Goal: Transaction & Acquisition: Obtain resource

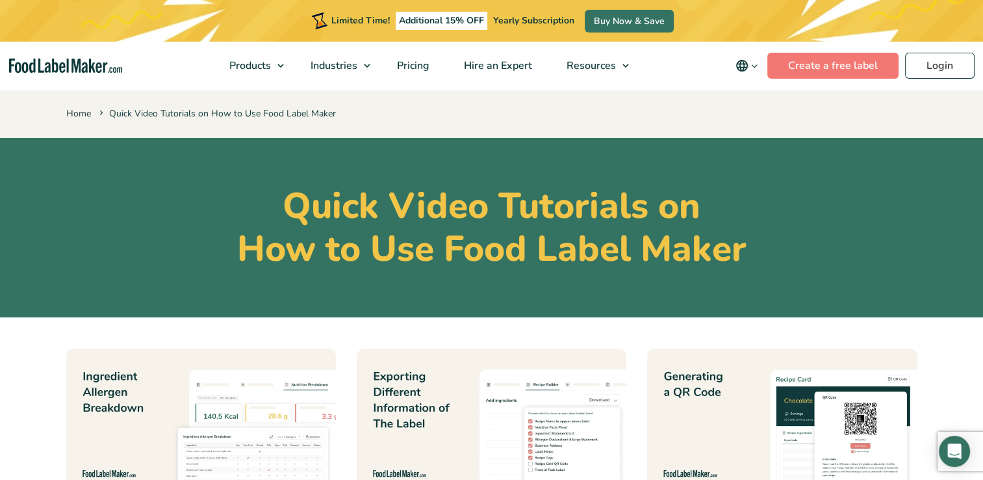
click at [57, 62] on img "main navigation" at bounding box center [65, 65] width 113 height 15
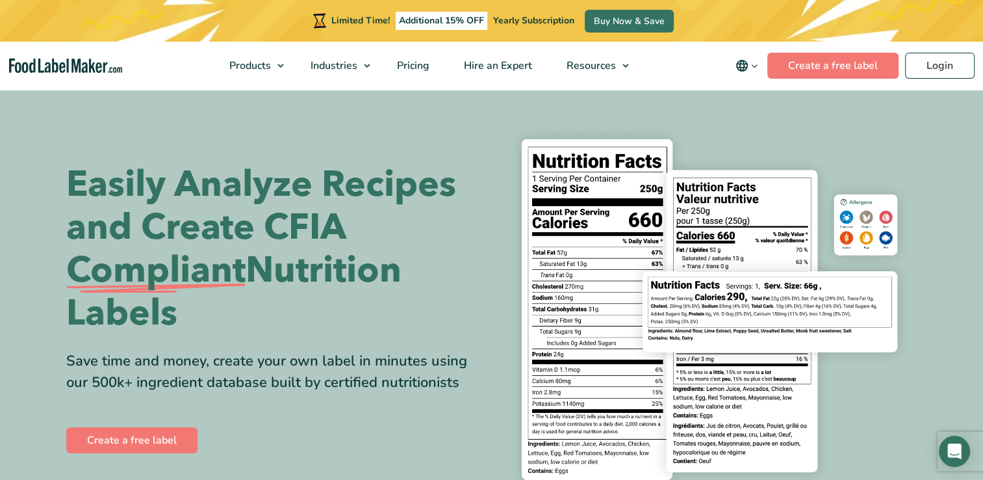
click at [754, 66] on icon "main navigation" at bounding box center [755, 66] width 10 height 10
click at [762, 90] on span "English" at bounding box center [763, 91] width 32 height 13
click at [0, 0] on input "English" at bounding box center [0, 0] width 0 height 0
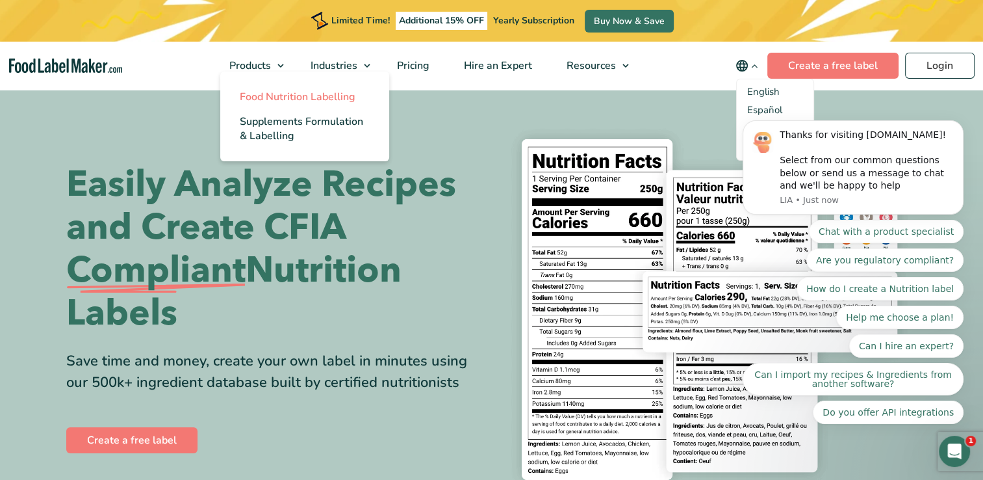
click at [275, 103] on span "Food Nutrition Labelling" at bounding box center [298, 97] width 116 height 14
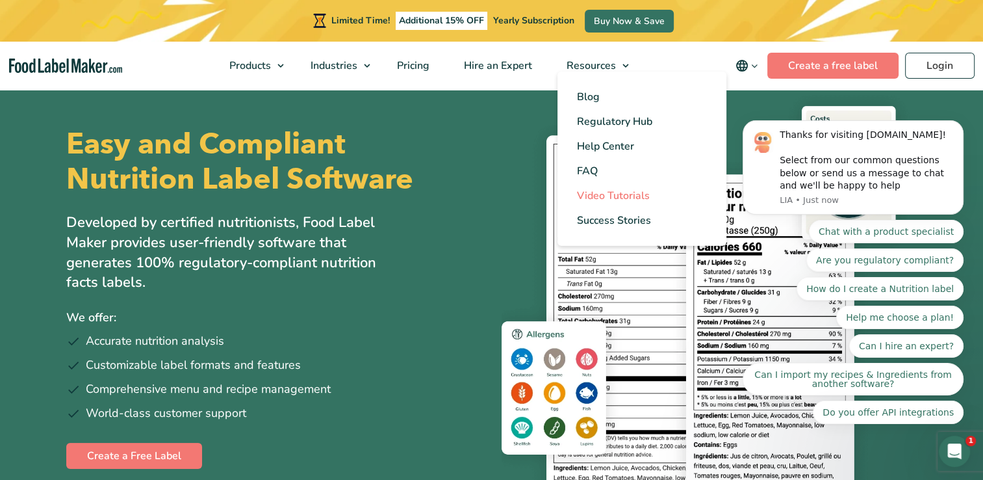
click at [599, 193] on span "Video Tutorials" at bounding box center [613, 195] width 73 height 14
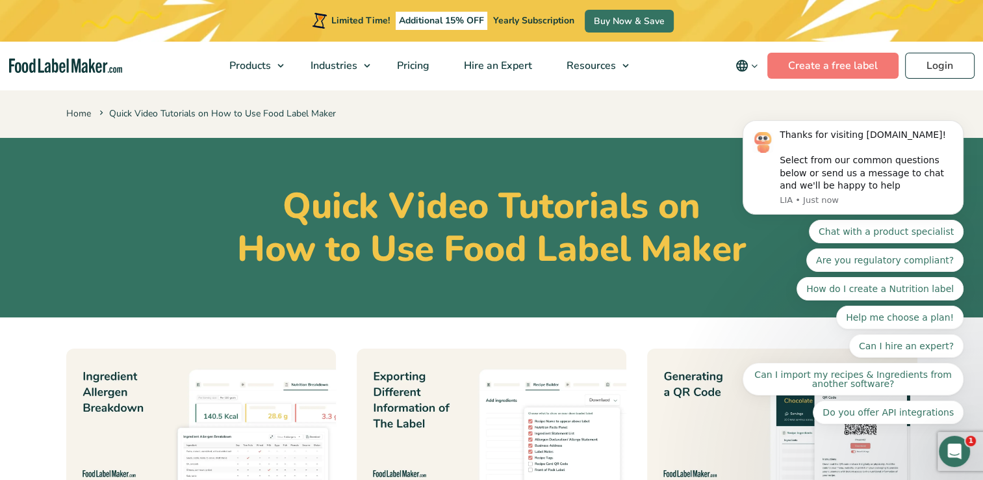
drag, startPoint x: 988, startPoint y: 72, endPoint x: 194, endPoint y: 103, distance: 794.9
click at [411, 63] on span "Pricing" at bounding box center [412, 65] width 38 height 14
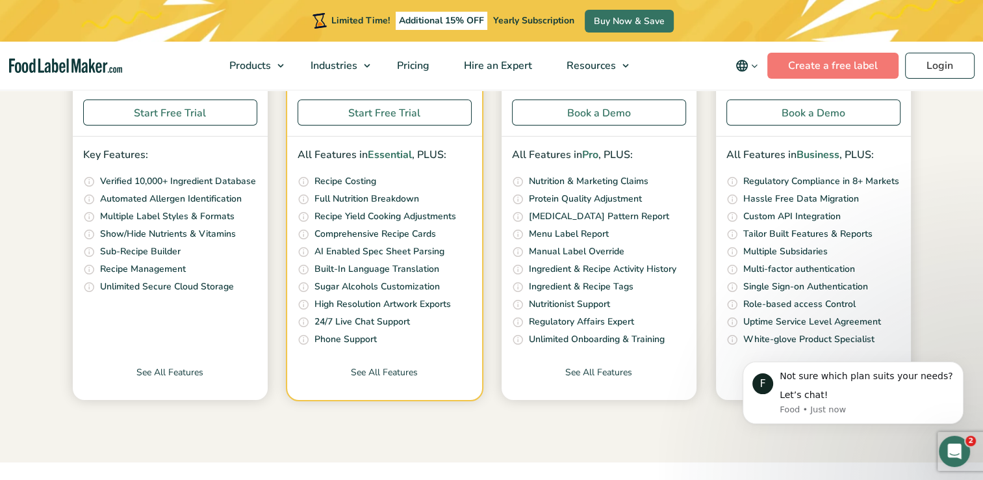
scroll to position [417, 0]
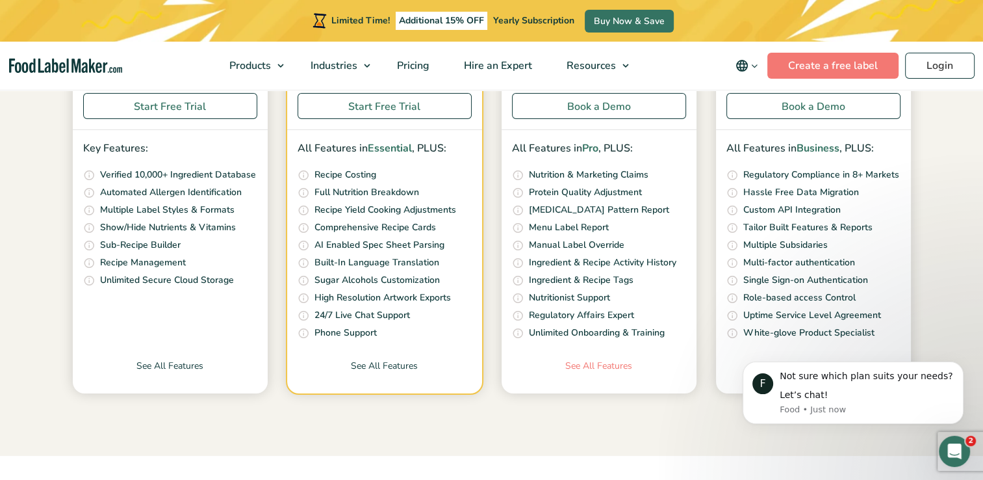
click at [593, 363] on link "See All Features" at bounding box center [599, 376] width 195 height 34
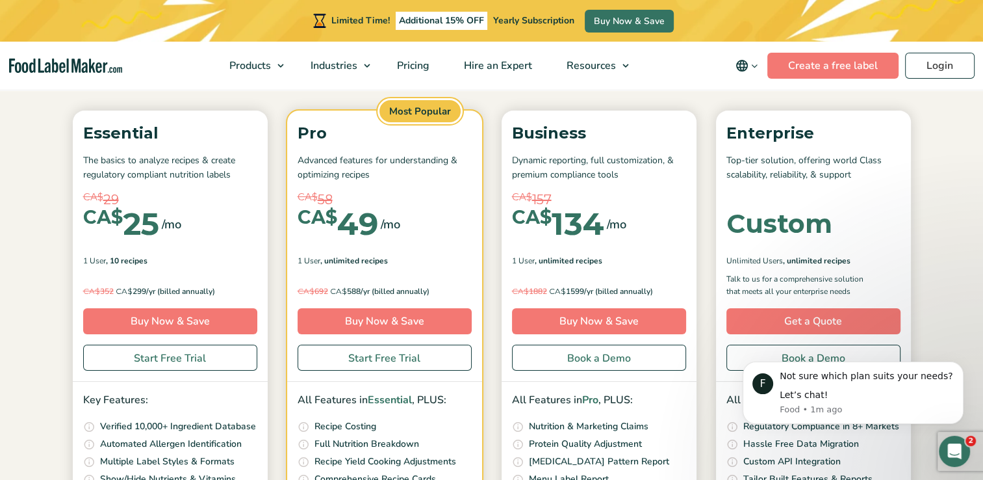
scroll to position [147, 0]
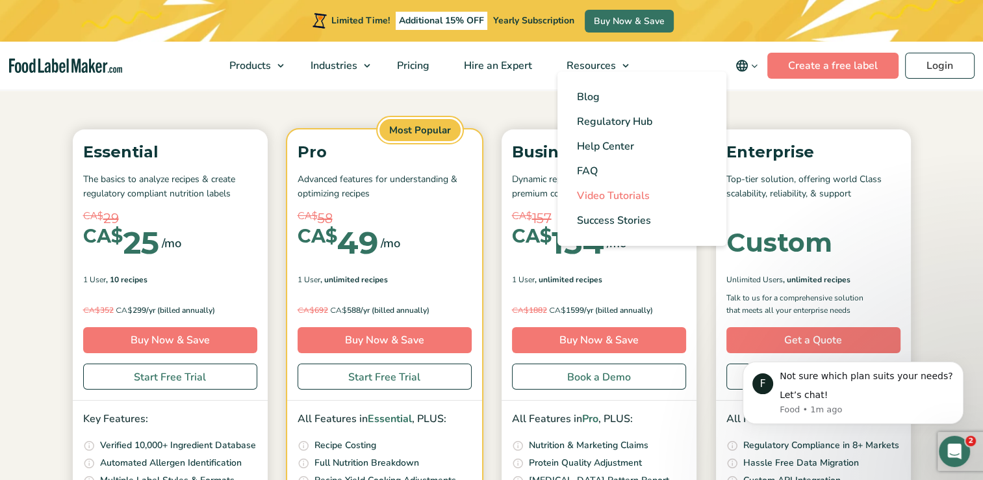
click at [606, 196] on span "Video Tutorials" at bounding box center [613, 195] width 73 height 14
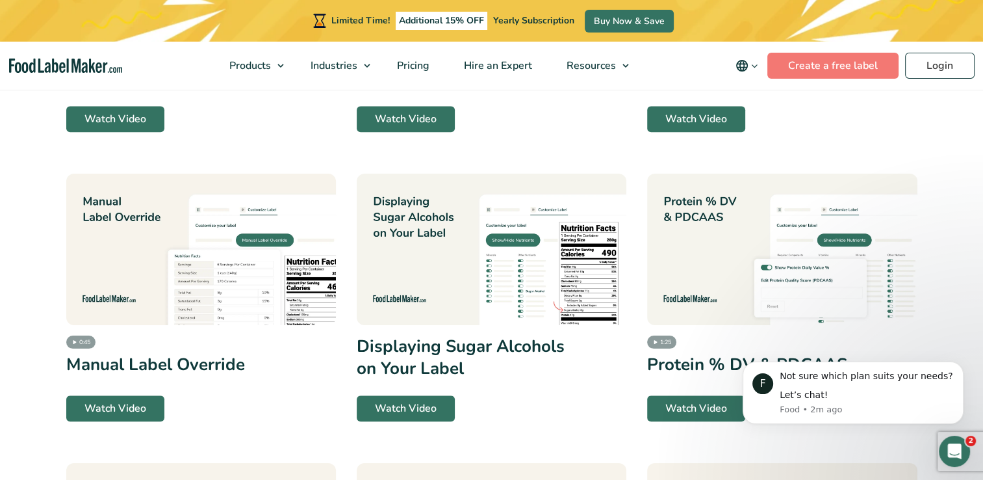
scroll to position [1332, 0]
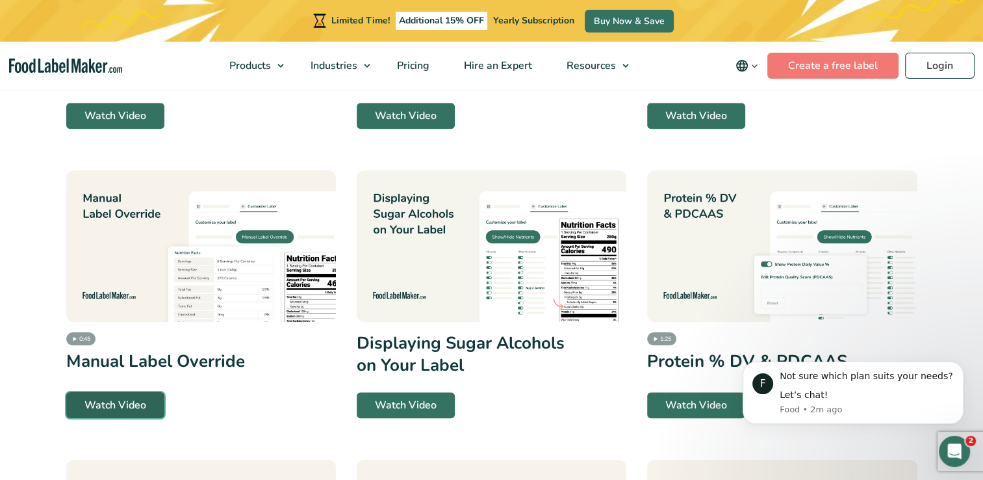
click at [107, 403] on link "Watch Video" at bounding box center [115, 405] width 98 height 26
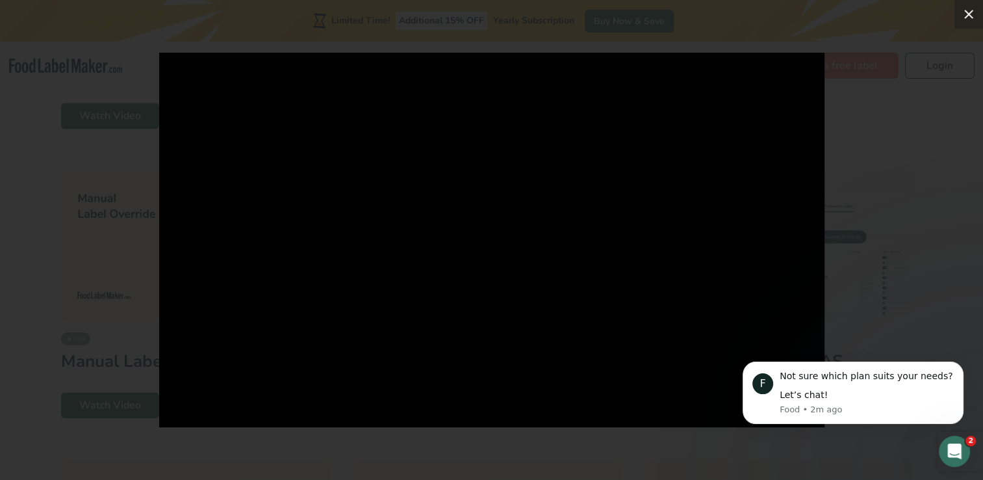
click at [969, 13] on div "1 / 1" at bounding box center [491, 240] width 983 height 480
click at [966, 14] on icon at bounding box center [969, 14] width 16 height 16
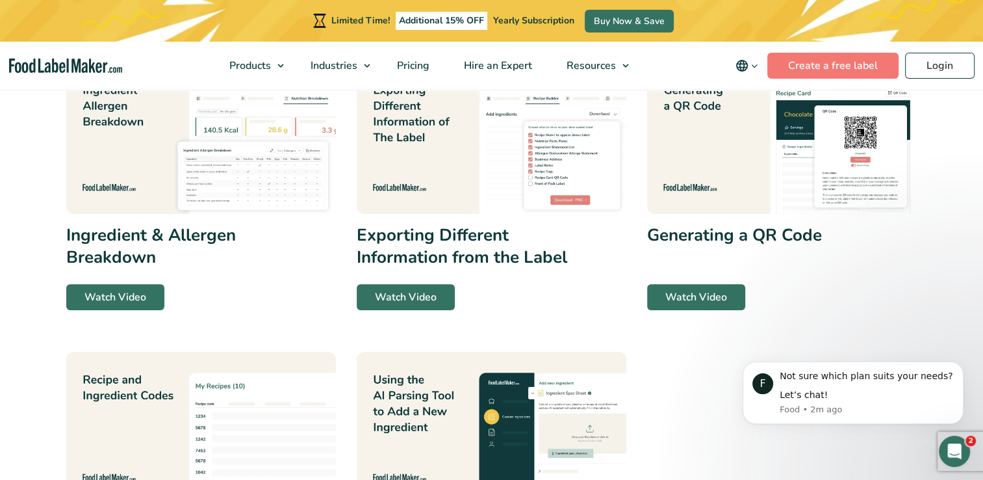
scroll to position [278, 0]
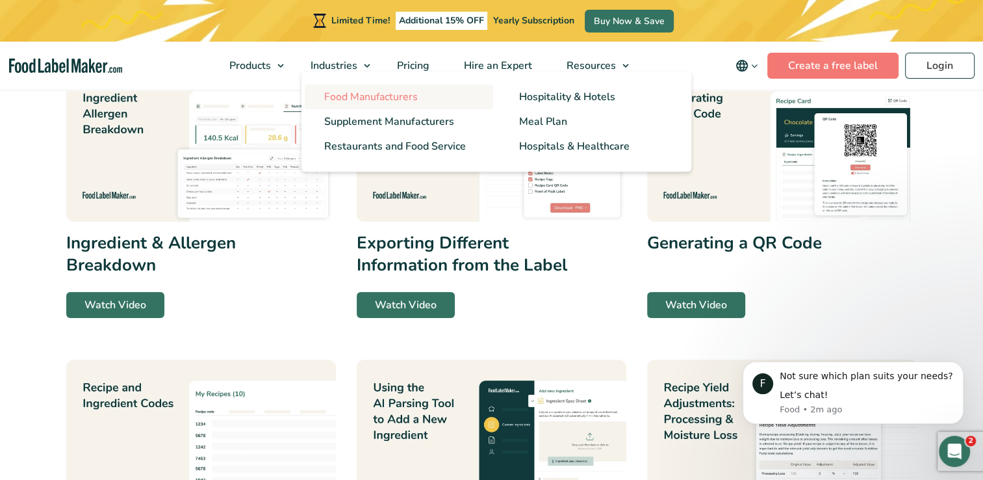
click at [344, 96] on span "Food Manufacturers" at bounding box center [371, 97] width 94 height 14
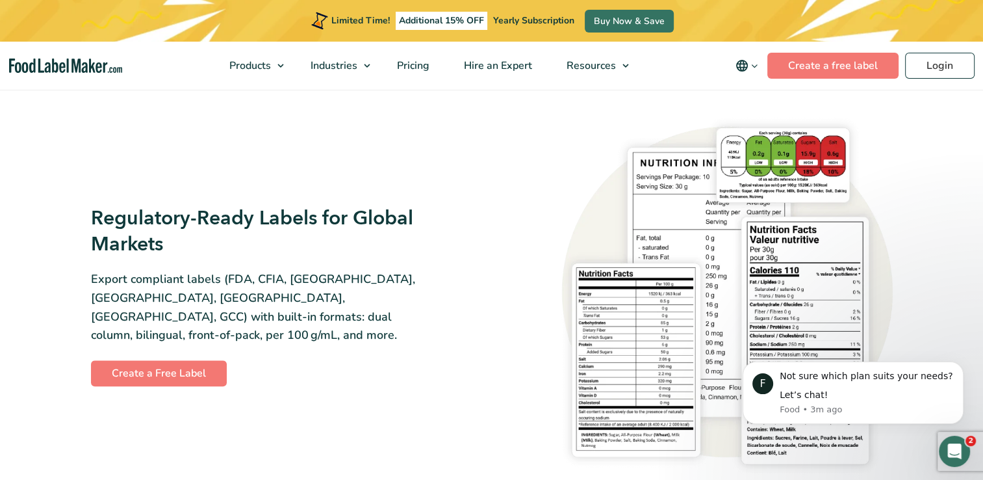
scroll to position [1243, 0]
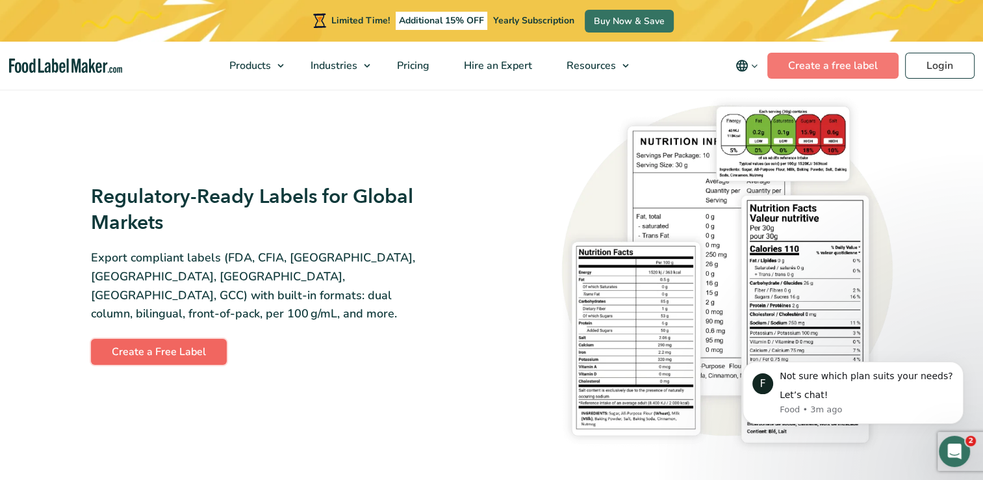
click at [152, 341] on link "Create a Free Label" at bounding box center [159, 352] width 136 height 26
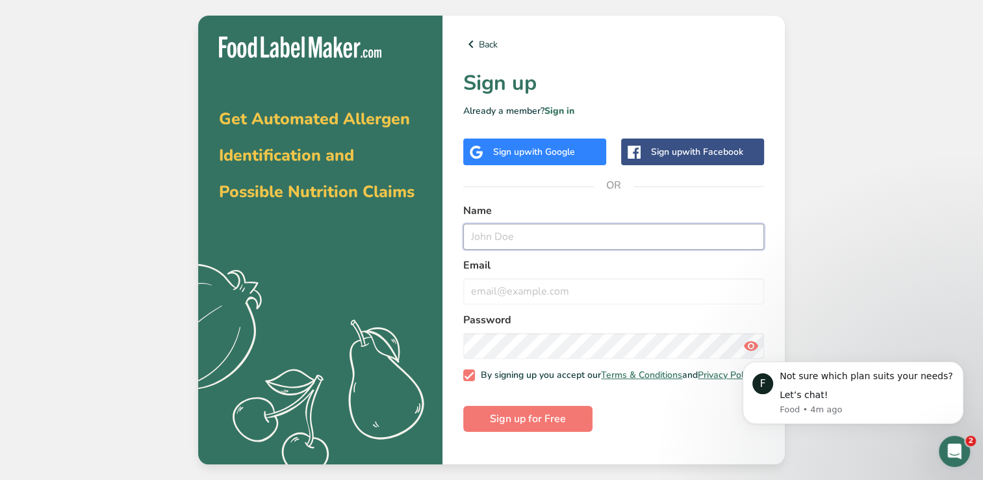
click at [481, 238] on input "text" at bounding box center [613, 237] width 301 height 26
type input "[PERSON_NAME]"
type input "[EMAIL_ADDRESS][DOMAIN_NAME]"
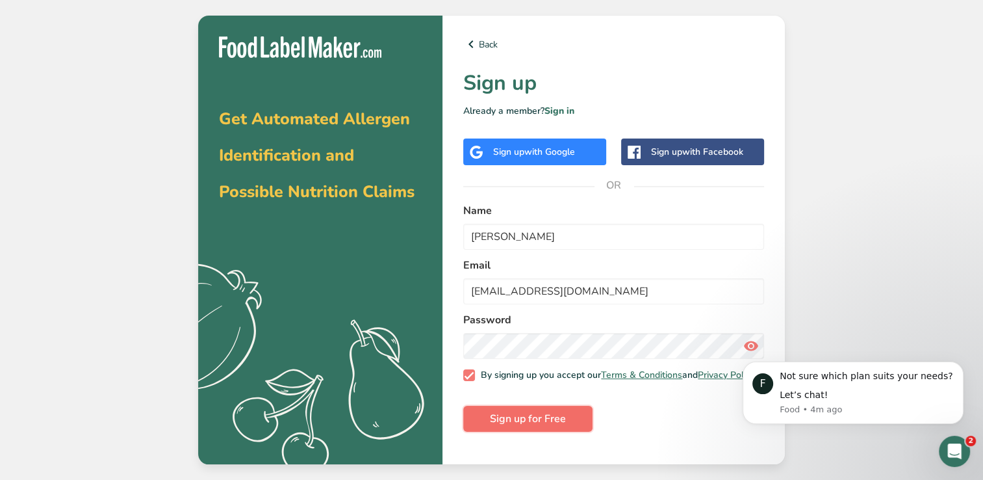
click at [518, 426] on span "Sign up for Free" at bounding box center [528, 419] width 76 height 16
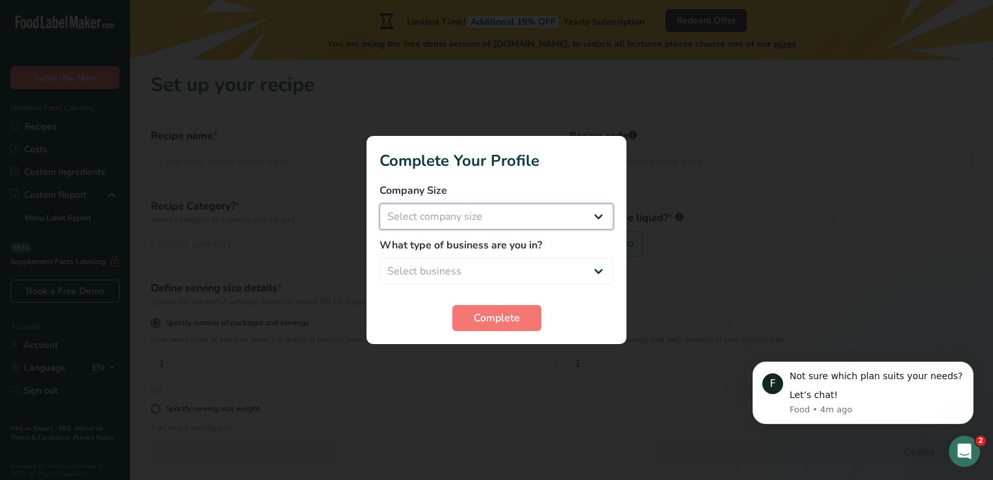
click at [602, 218] on select "Select company size Fewer than 10 Employees 10 to 50 Employees 51 to 500 Employ…" at bounding box center [497, 216] width 234 height 26
select select "1"
click at [380, 203] on select "Select company size Fewer than 10 Employees 10 to 50 Employees 51 to 500 Employ…" at bounding box center [497, 216] width 234 height 26
click at [601, 266] on select "Select business Packaged Food Manufacturer Restaurant & Cafe Bakery Meal Plans …" at bounding box center [497, 271] width 234 height 26
select select "1"
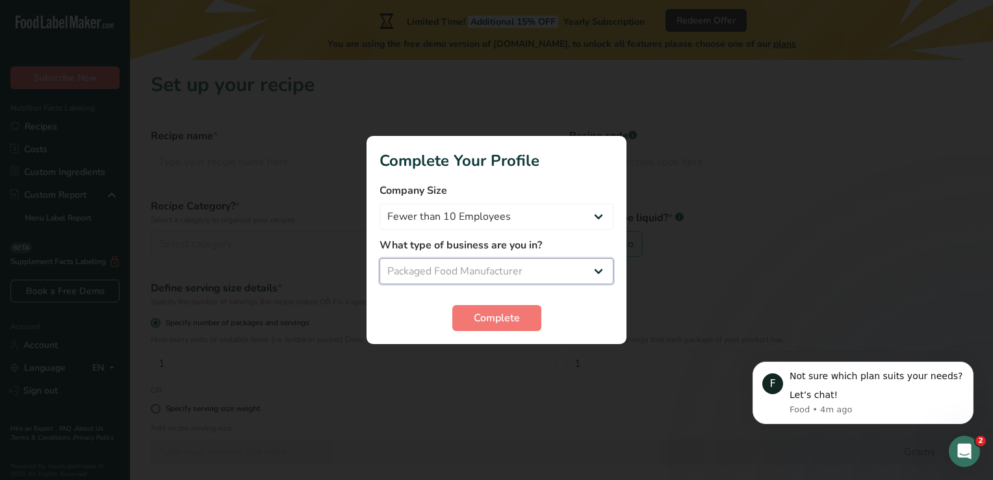
click at [380, 258] on select "Select business Packaged Food Manufacturer Restaurant & Cafe Bakery Meal Plans …" at bounding box center [497, 271] width 234 height 26
click at [499, 315] on span "Complete" at bounding box center [497, 318] width 46 height 16
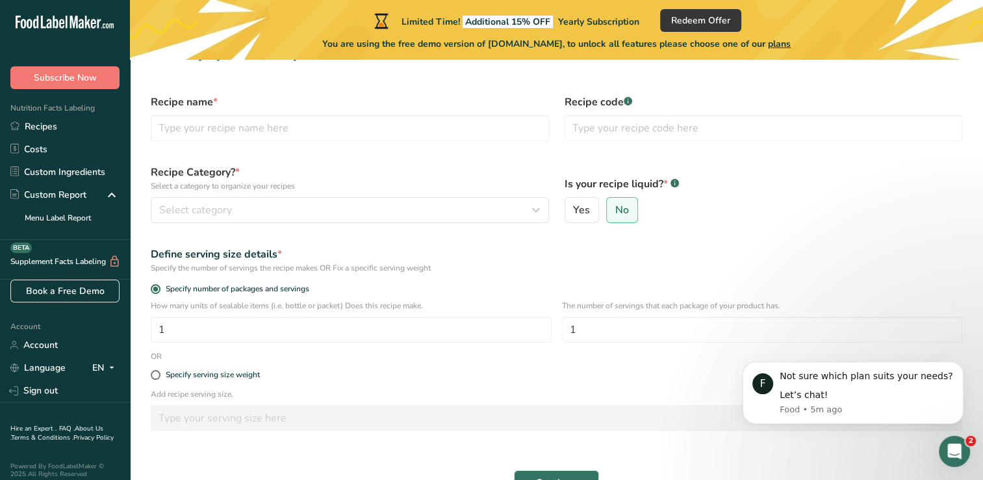
scroll to position [16, 0]
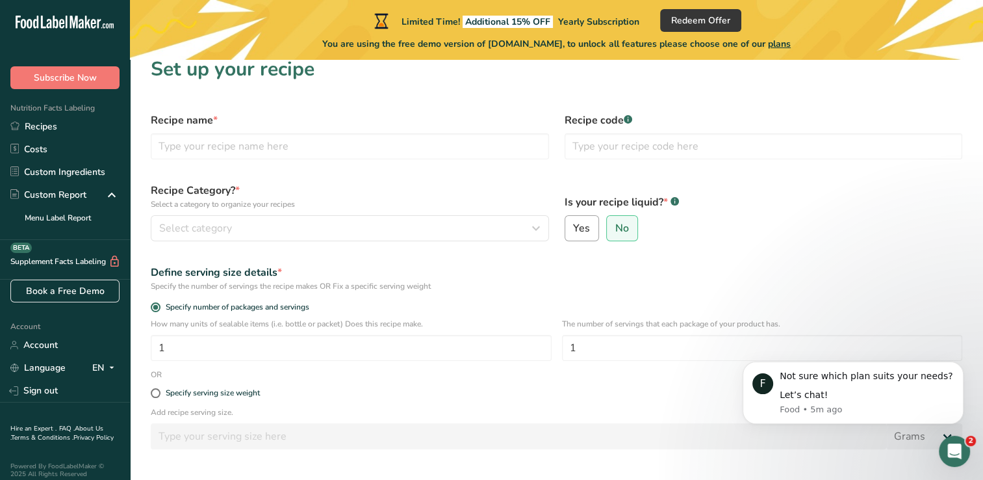
click at [583, 227] on span "Yes" at bounding box center [581, 228] width 17 height 13
click at [574, 227] on input "Yes" at bounding box center [569, 228] width 8 height 8
radio input "true"
radio input "false"
select select "22"
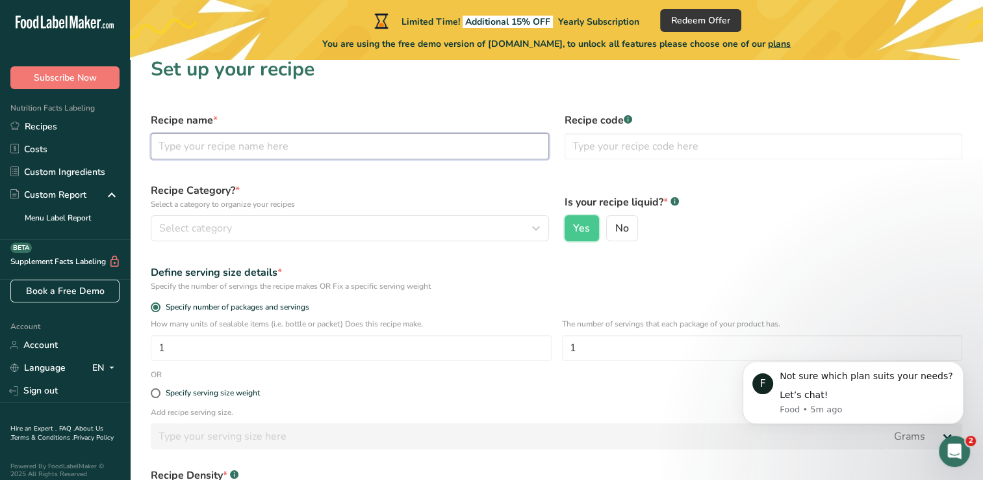
click at [167, 139] on input "text" at bounding box center [350, 146] width 398 height 26
type input "Dill Pickles"
click at [595, 148] on input "text" at bounding box center [764, 146] width 398 height 26
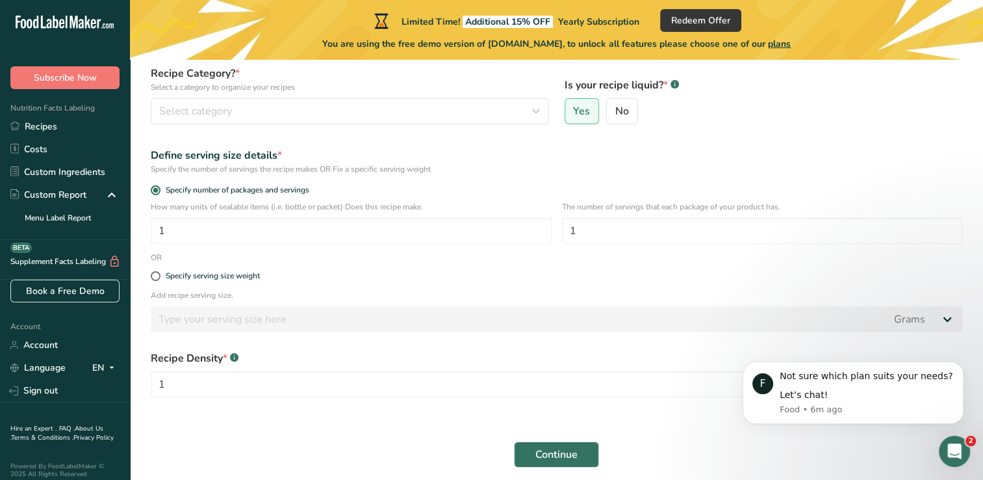
scroll to position [183, 0]
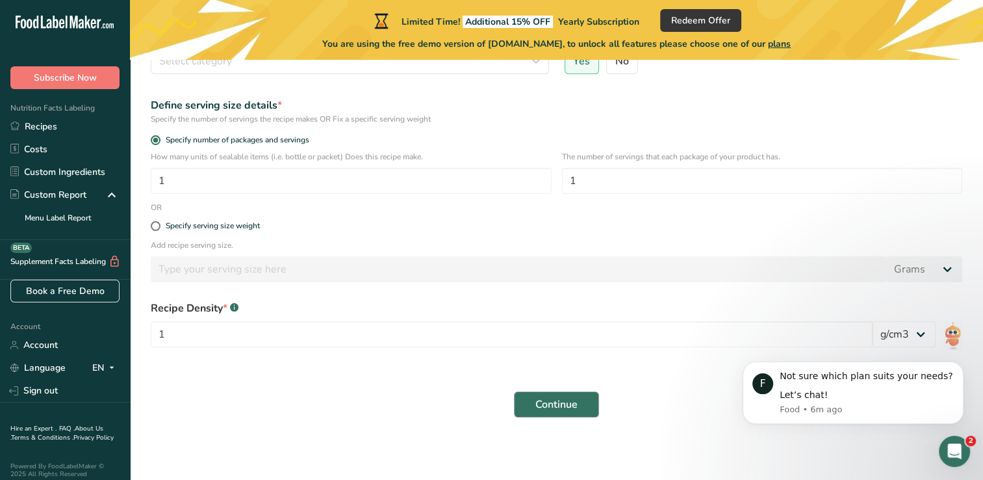
type input "023"
click at [550, 404] on span "Continue" at bounding box center [557, 404] width 42 height 16
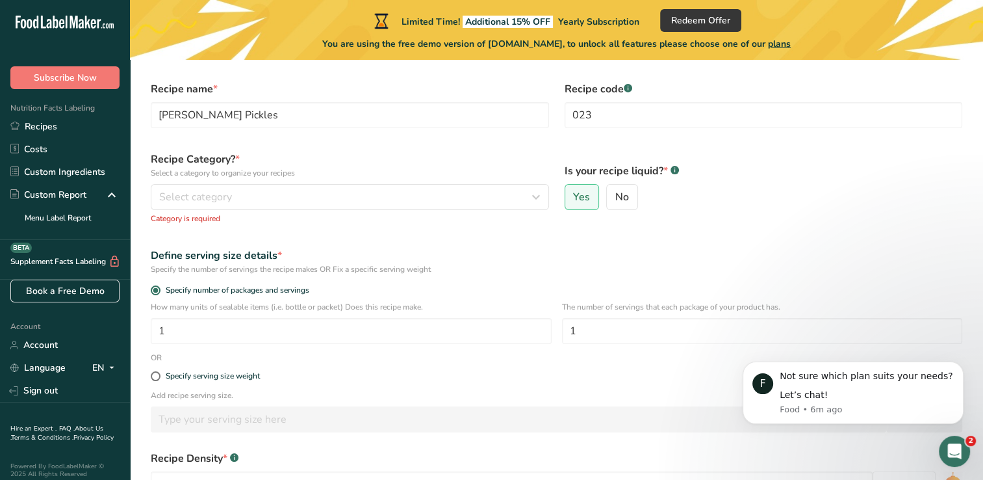
scroll to position [42, 0]
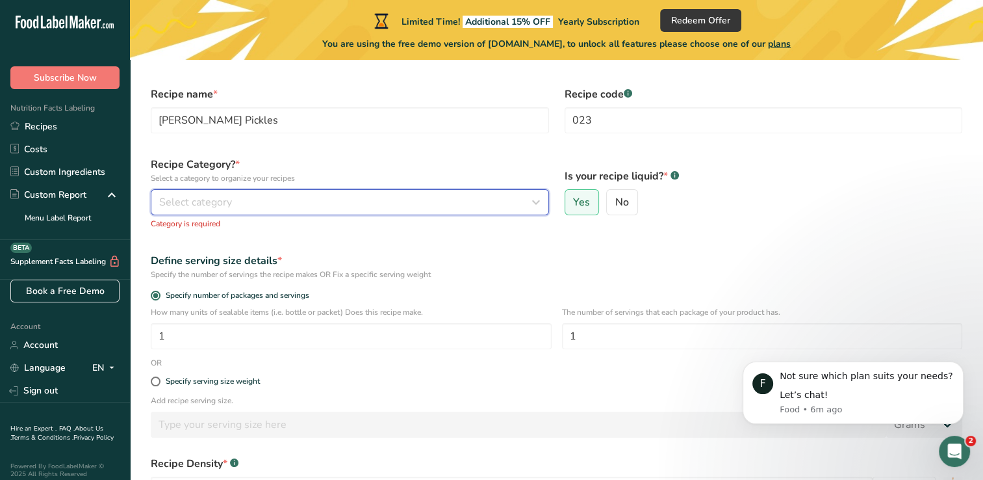
click at [537, 203] on icon "button" at bounding box center [536, 201] width 16 height 23
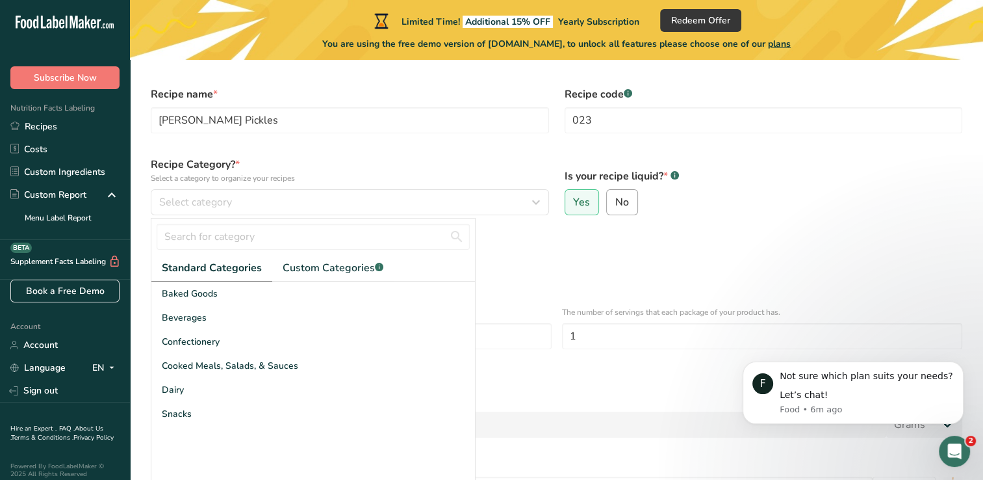
click at [622, 200] on span "No" at bounding box center [623, 202] width 14 height 13
click at [616, 200] on input "No" at bounding box center [611, 202] width 8 height 8
radio input "true"
radio input "false"
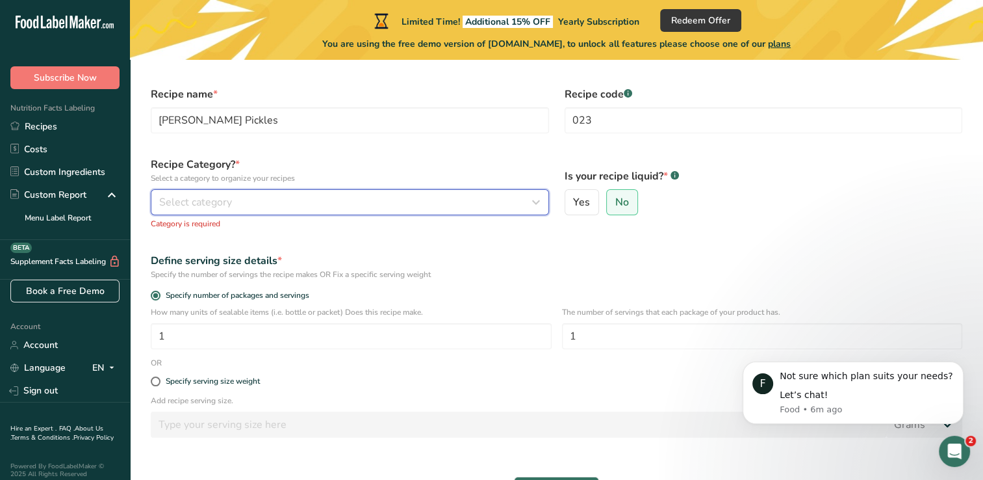
click at [504, 198] on div "Select category" at bounding box center [346, 202] width 374 height 16
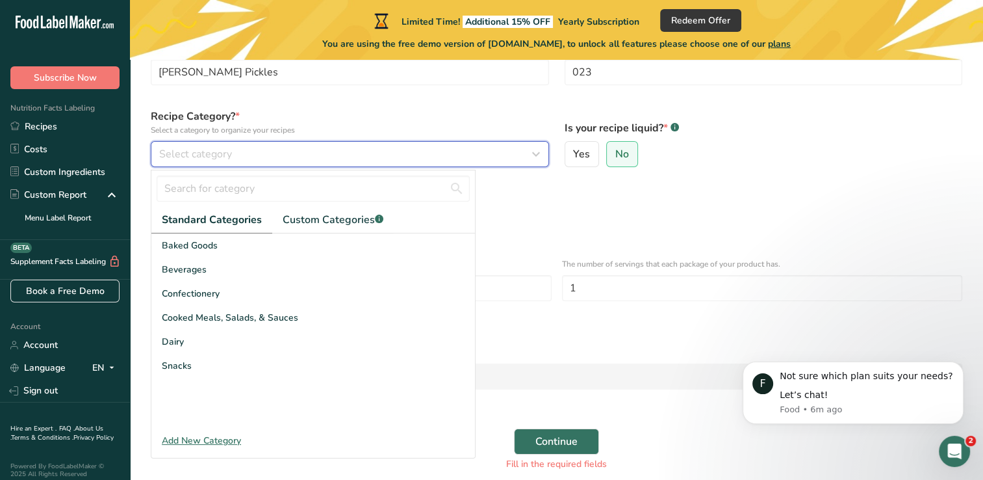
scroll to position [121, 0]
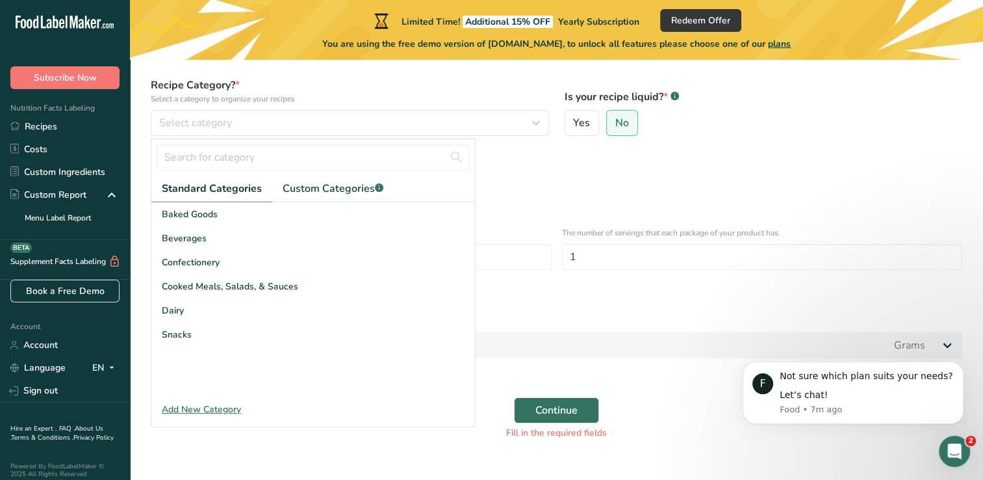
click at [192, 412] on div "Add New Category" at bounding box center [313, 409] width 324 height 14
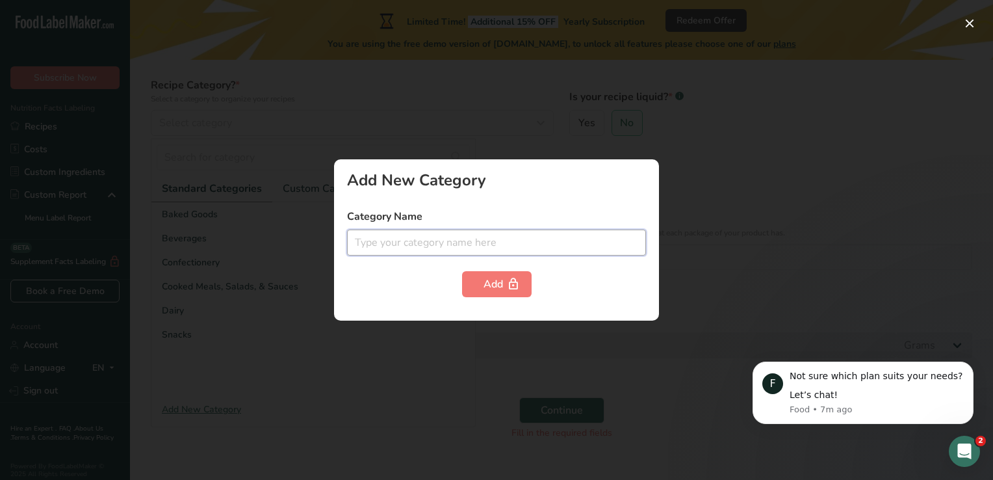
click at [388, 244] on input "text" at bounding box center [496, 242] width 299 height 26
click at [380, 244] on input "Preseves" at bounding box center [496, 242] width 299 height 26
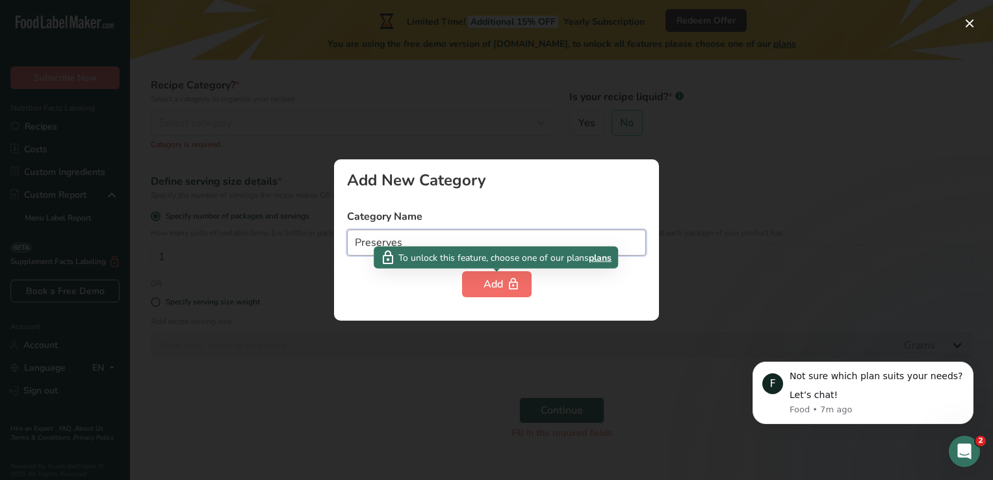
type input "Preserves"
click at [497, 284] on div "Add" at bounding box center [497, 284] width 27 height 16
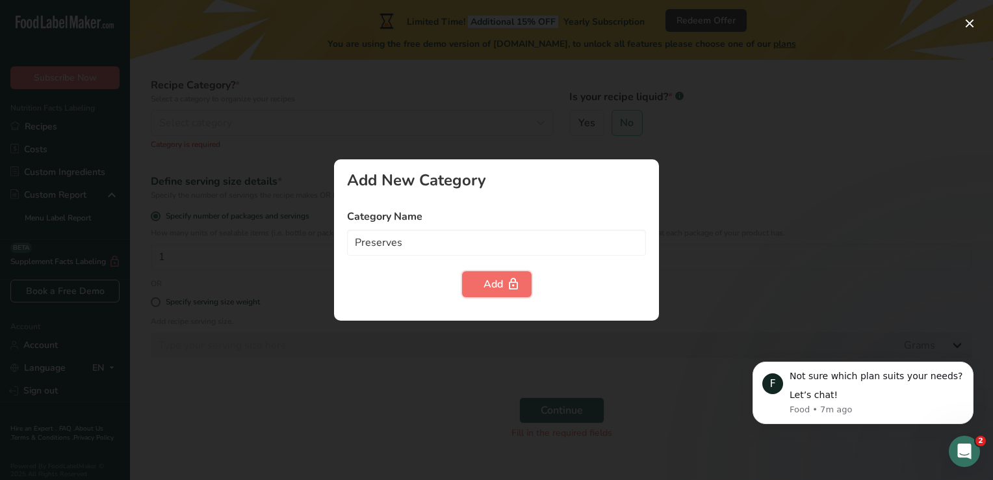
click at [491, 287] on div "Add" at bounding box center [497, 284] width 27 height 16
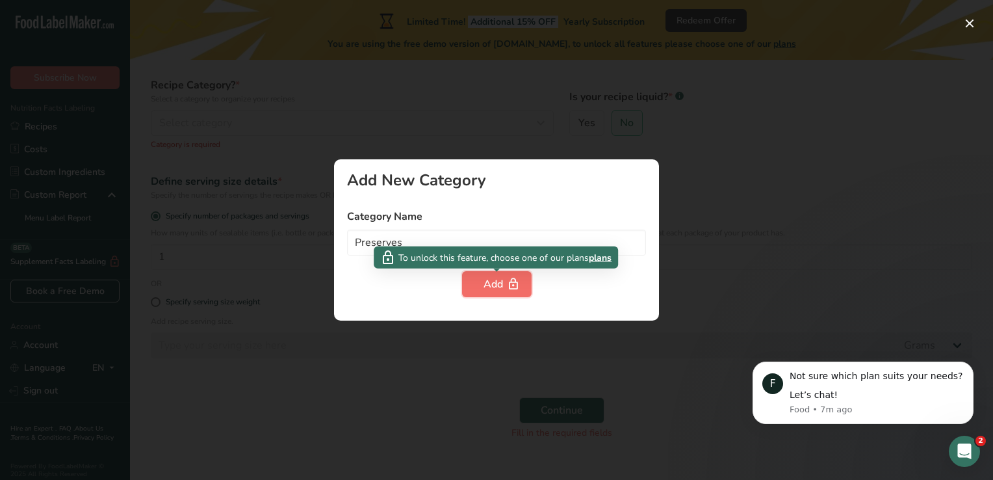
click at [491, 287] on div "Add" at bounding box center [497, 284] width 27 height 16
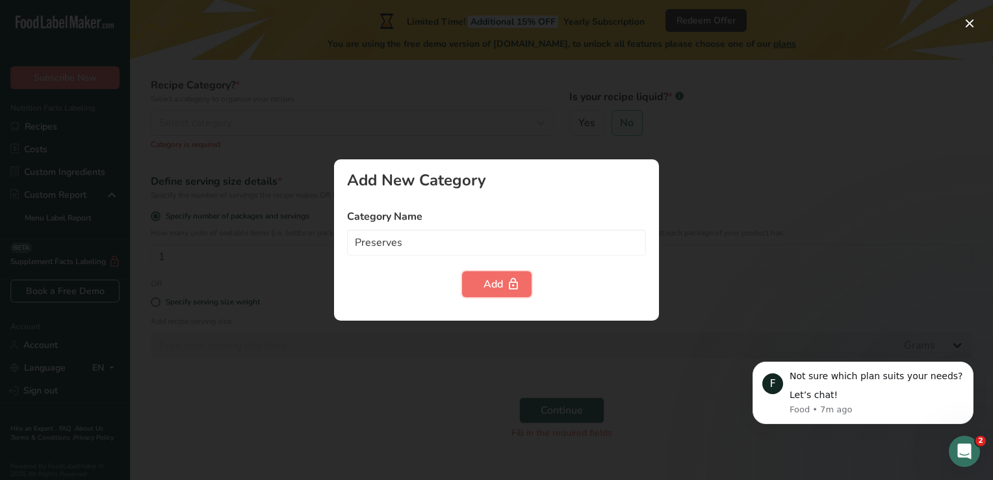
click at [491, 287] on div "Add" at bounding box center [497, 284] width 27 height 16
click at [705, 200] on div at bounding box center [496, 240] width 993 height 480
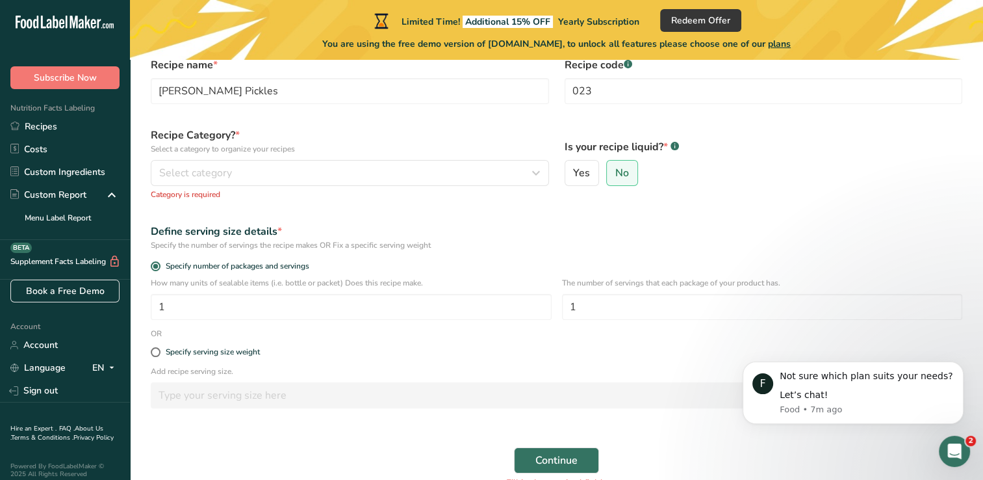
scroll to position [0, 0]
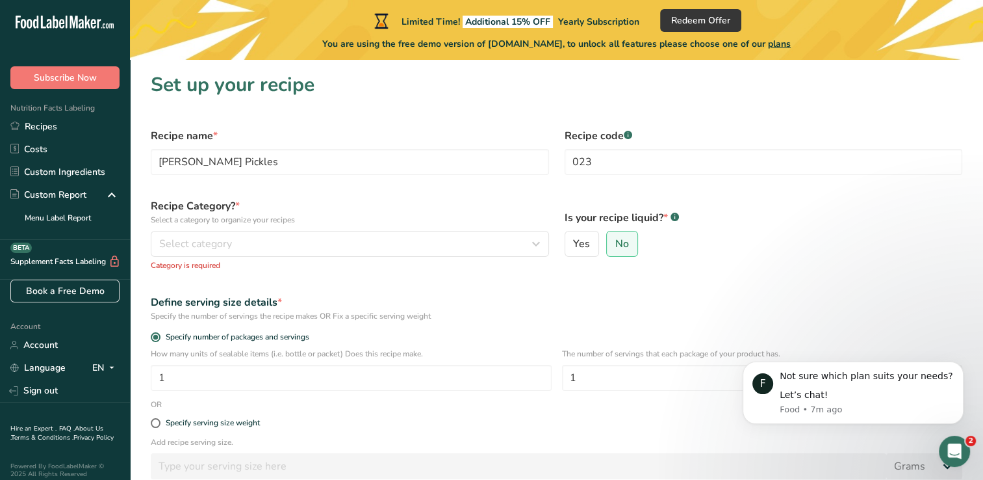
click at [49, 26] on icon ".a-20{fill:#fff;}" at bounding box center [79, 26] width 127 height 20
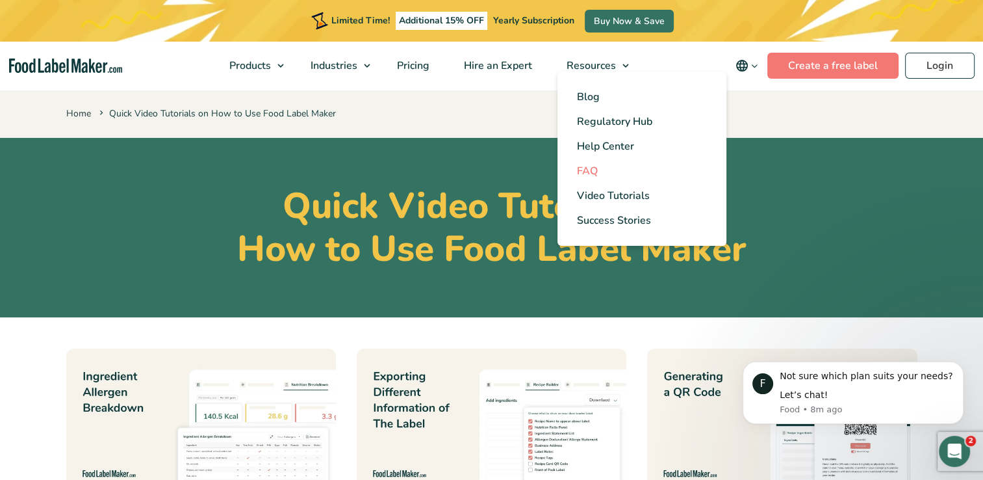
click at [593, 169] on span "FAQ" at bounding box center [587, 171] width 21 height 14
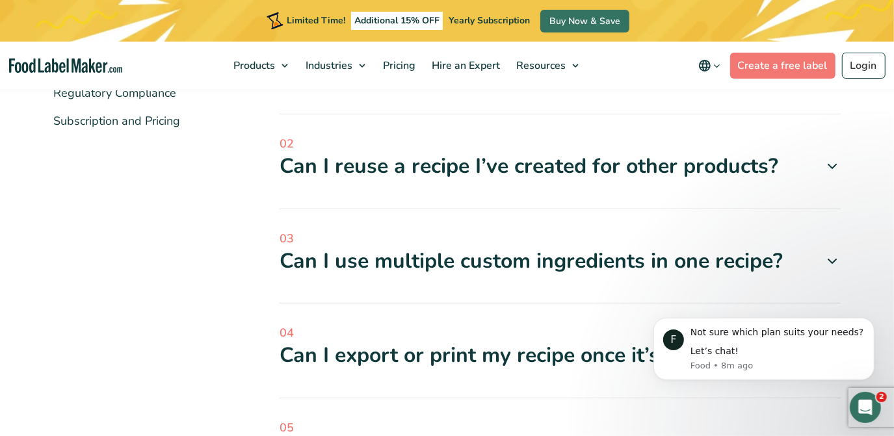
scroll to position [427, 0]
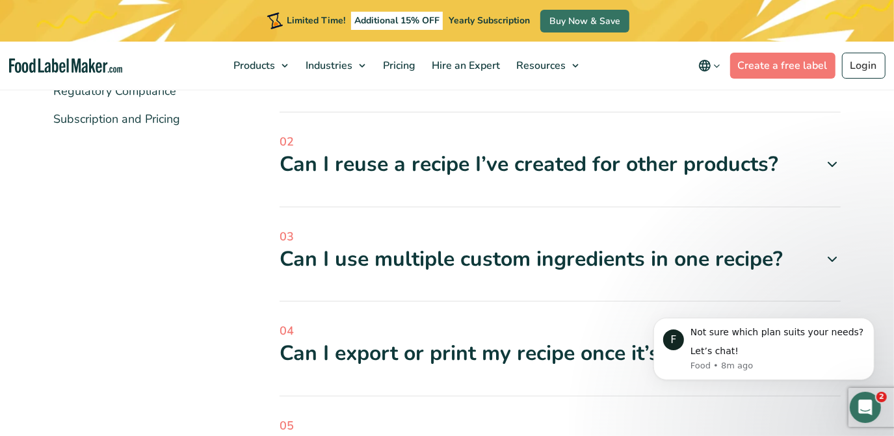
click at [832, 159] on icon at bounding box center [833, 165] width 16 height 16
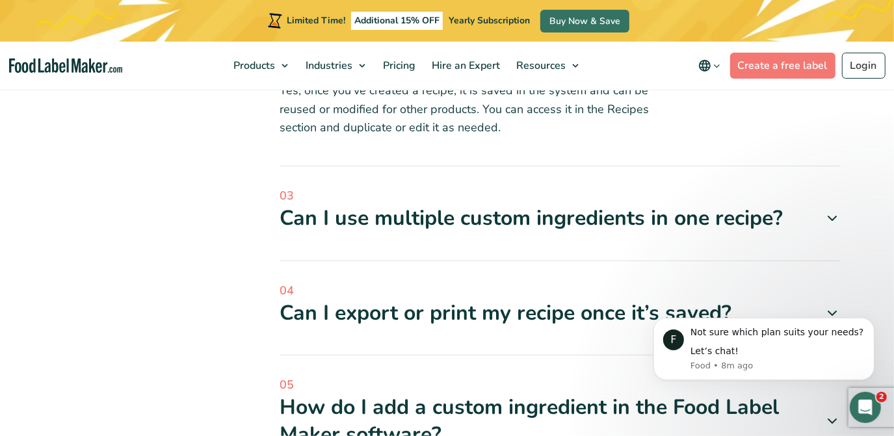
scroll to position [541, 0]
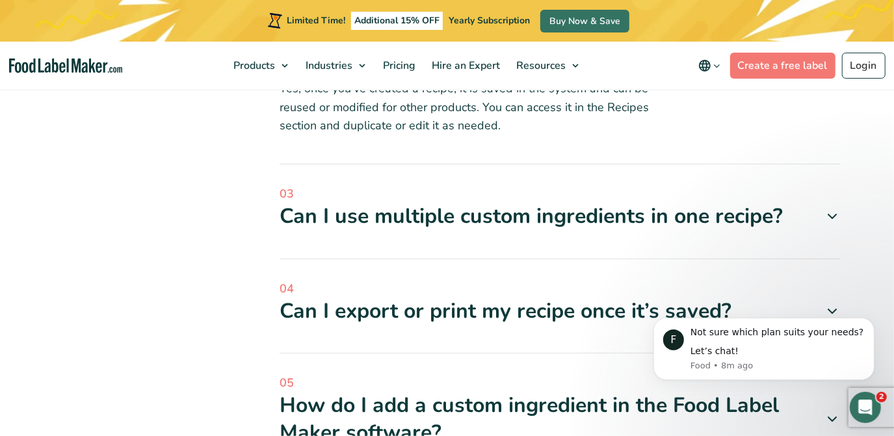
click at [835, 212] on icon at bounding box center [833, 217] width 16 height 16
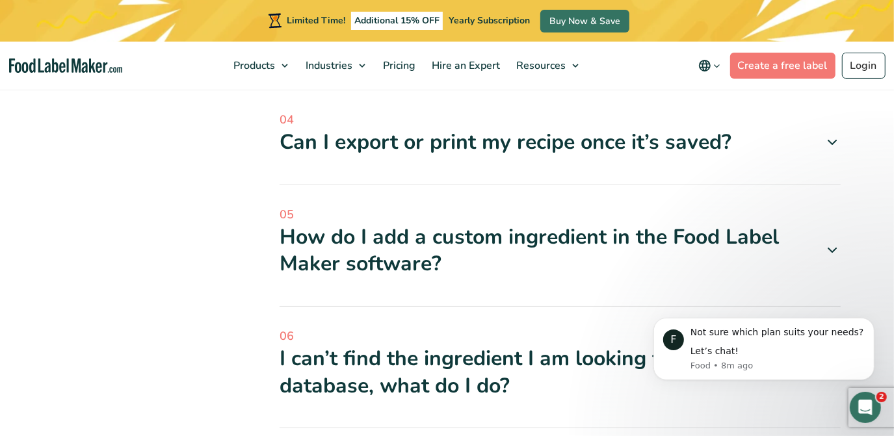
scroll to position [789, 0]
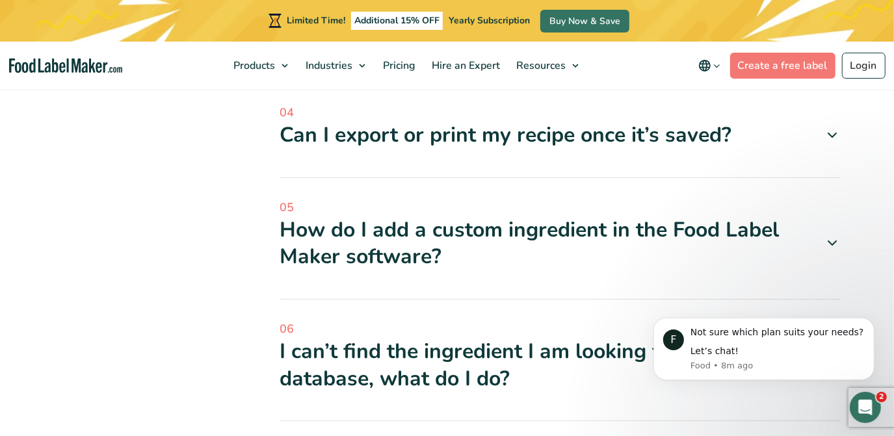
click at [832, 133] on icon at bounding box center [833, 135] width 16 height 16
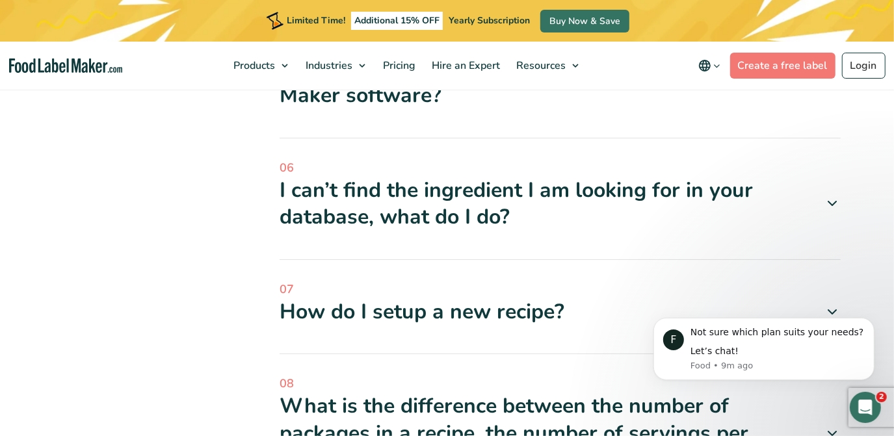
scroll to position [1015, 0]
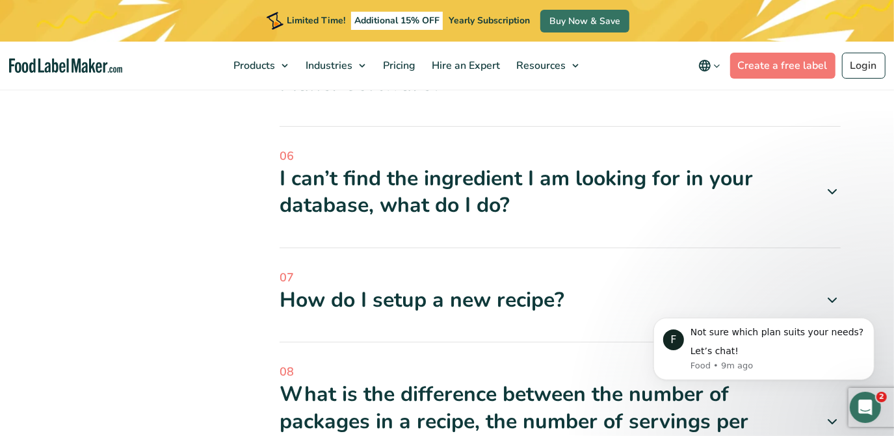
click at [830, 190] on icon at bounding box center [833, 192] width 16 height 16
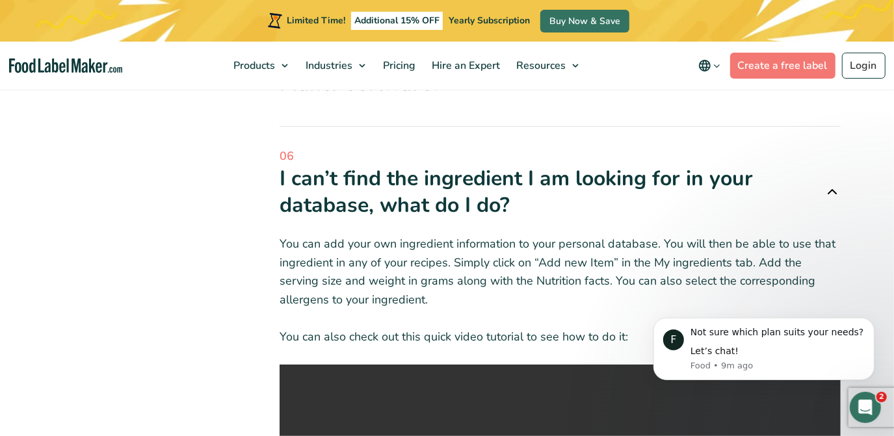
click at [830, 190] on icon at bounding box center [833, 192] width 16 height 16
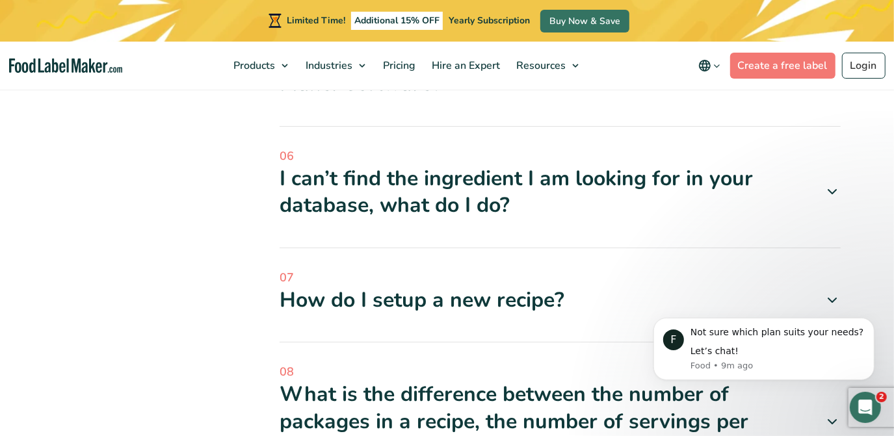
click at [830, 190] on icon at bounding box center [833, 192] width 16 height 16
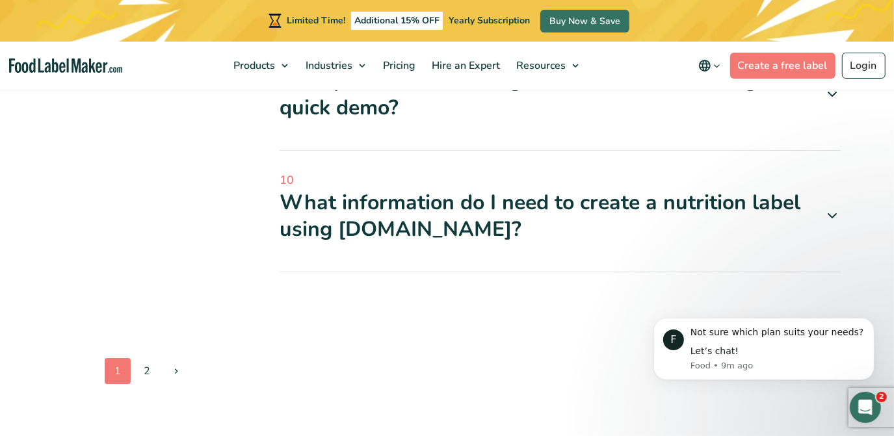
scroll to position [2027, 0]
click at [142, 358] on link "2" at bounding box center [147, 371] width 26 height 26
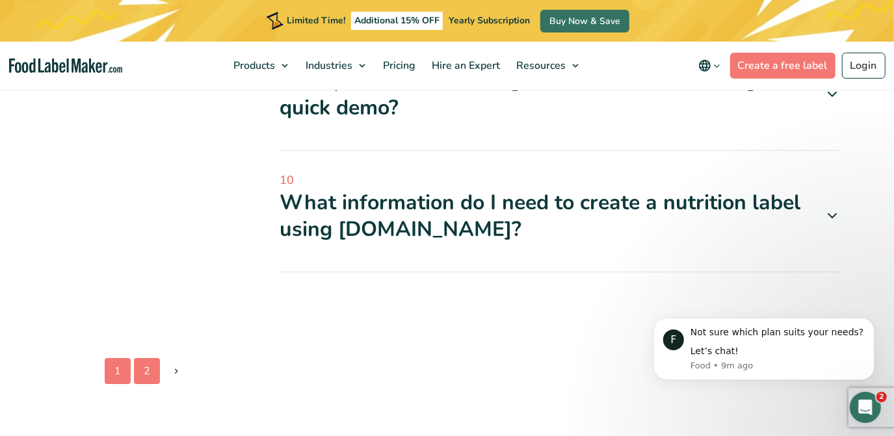
click at [142, 358] on link "2" at bounding box center [147, 371] width 26 height 26
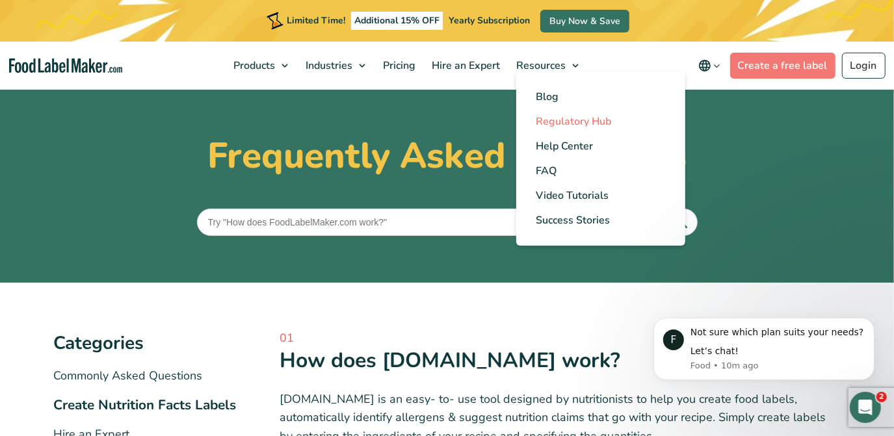
click at [544, 122] on span "Regulatory Hub" at bounding box center [573, 121] width 75 height 14
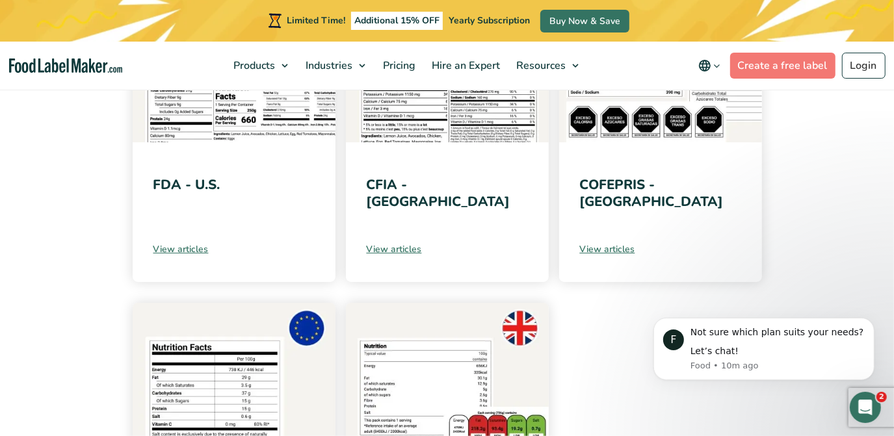
scroll to position [381, 0]
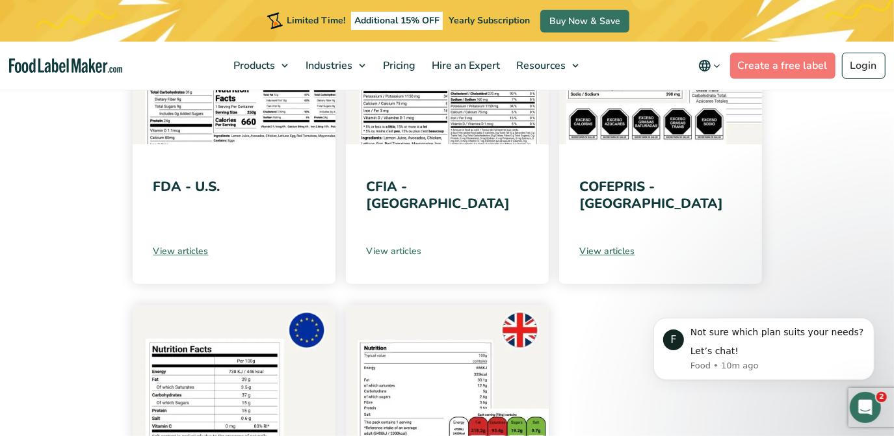
click at [388, 250] on link "View articles" at bounding box center [447, 251] width 161 height 14
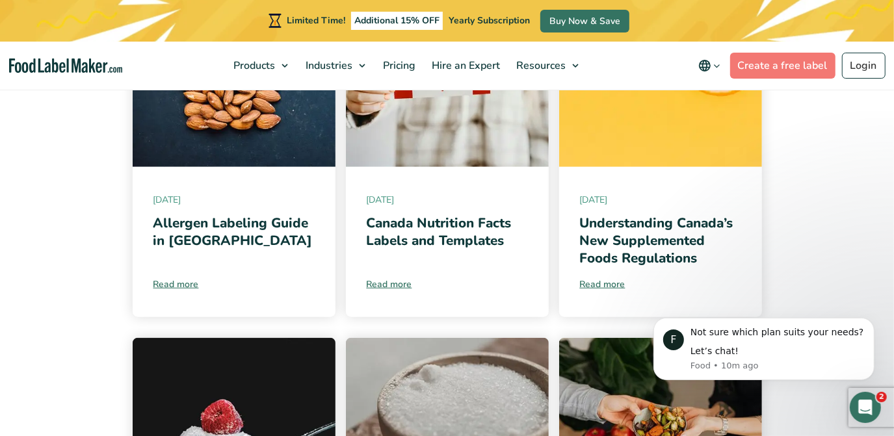
scroll to position [686, 0]
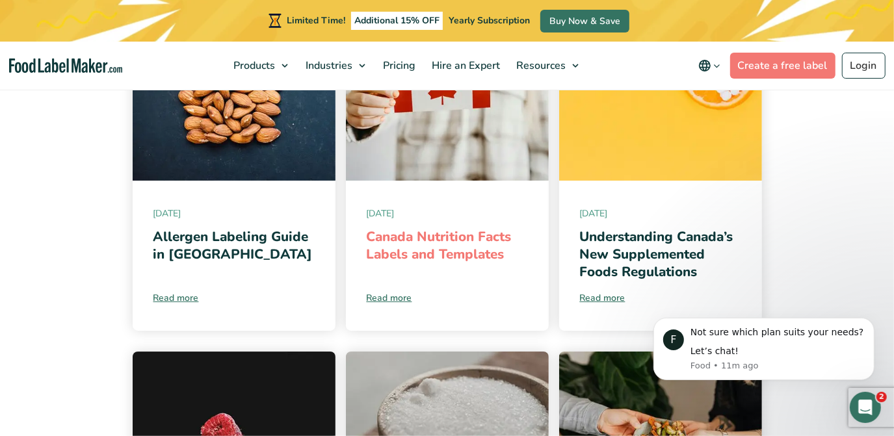
click at [414, 235] on link "Canada Nutrition Facts Labels and Templates" at bounding box center [439, 245] width 145 height 36
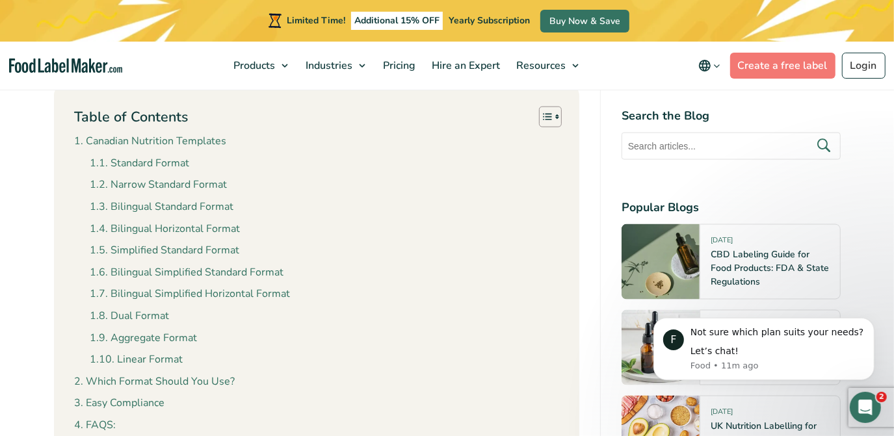
scroll to position [1204, 0]
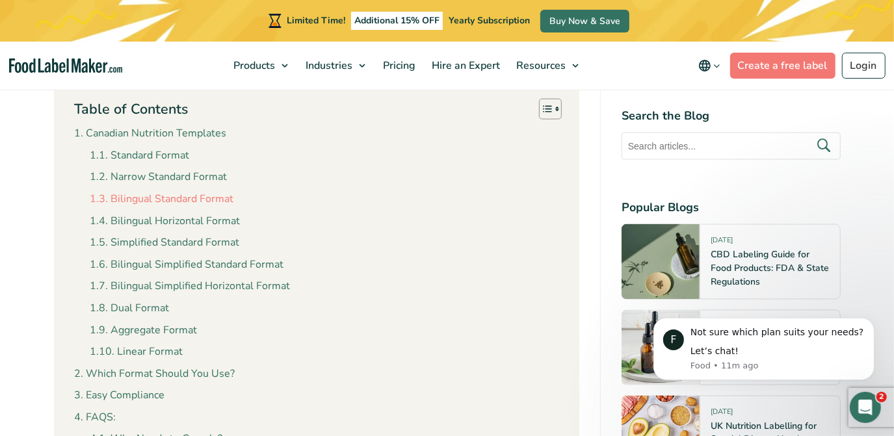
click at [151, 199] on link "Bilingual Standard Format" at bounding box center [161, 199] width 143 height 17
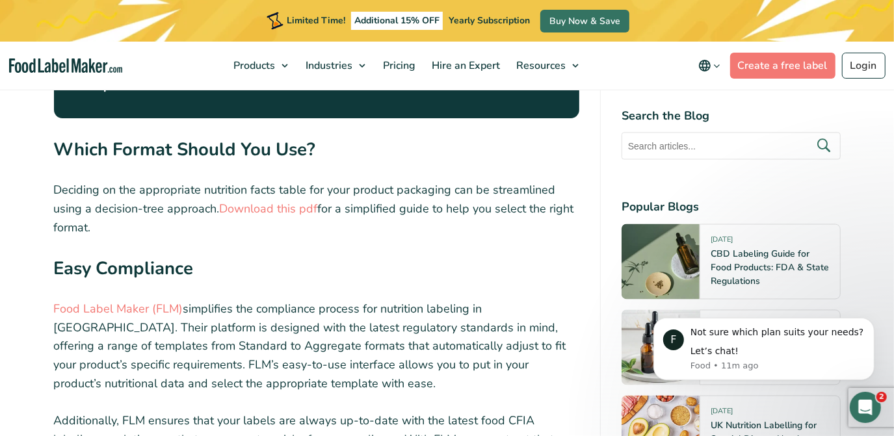
scroll to position [4735, 0]
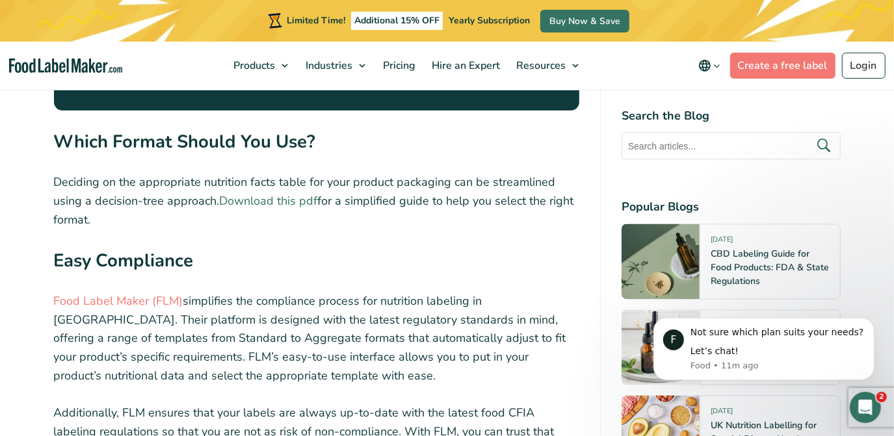
click at [268, 193] on link "Download this pdf" at bounding box center [269, 201] width 98 height 16
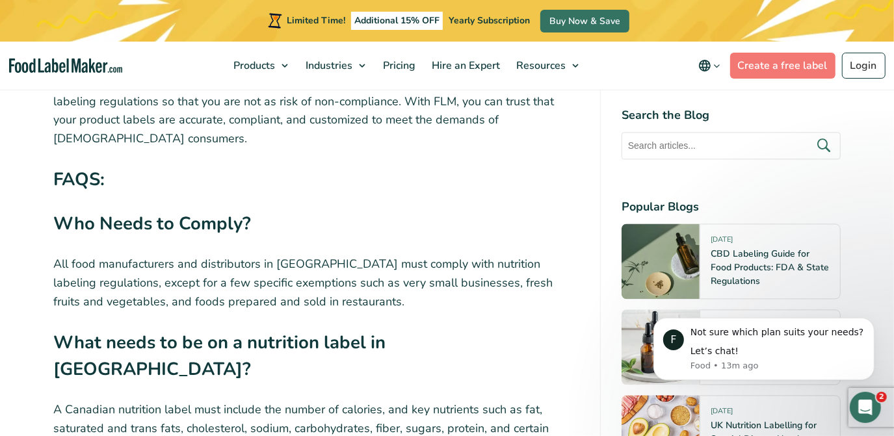
scroll to position [5081, 0]
